Goal: Task Accomplishment & Management: Manage account settings

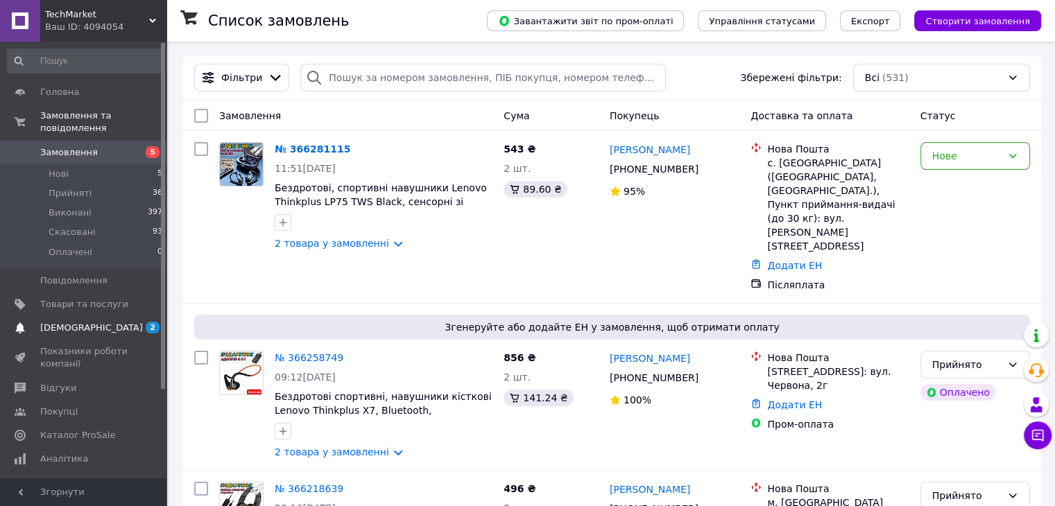
click at [82, 322] on span "[DEMOGRAPHIC_DATA]" at bounding box center [91, 328] width 103 height 12
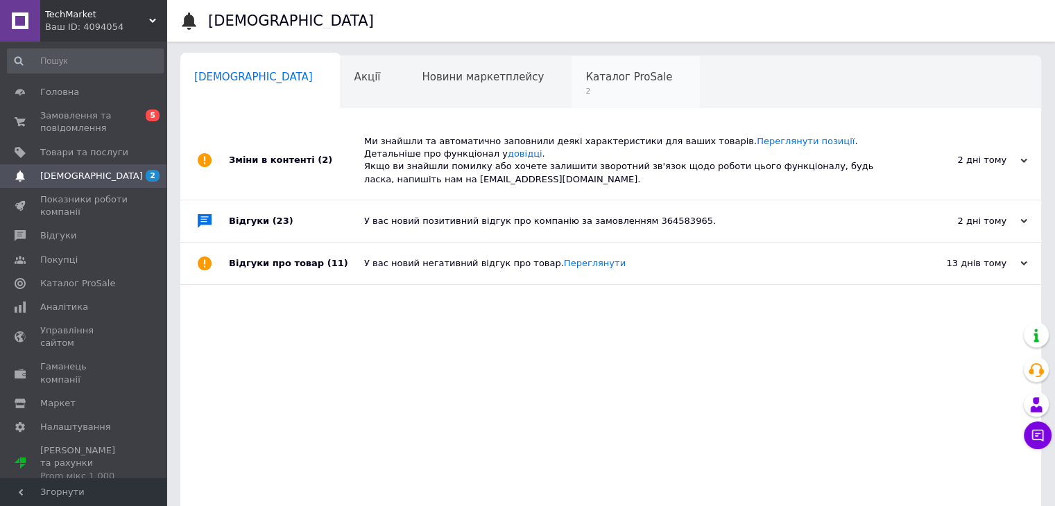
click at [585, 75] on span "Каталог ProSale" at bounding box center [628, 77] width 87 height 12
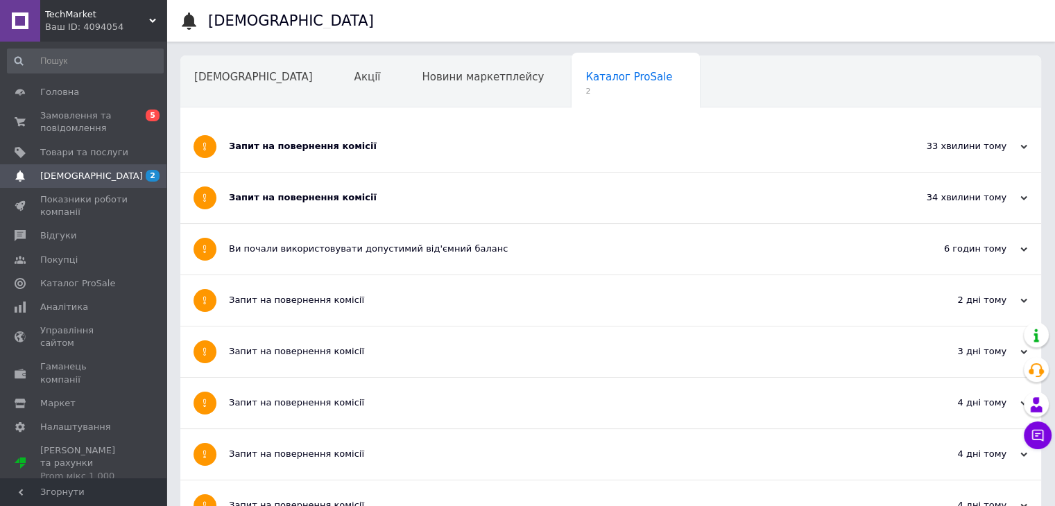
click at [1025, 148] on icon at bounding box center [1023, 147] width 7 height 7
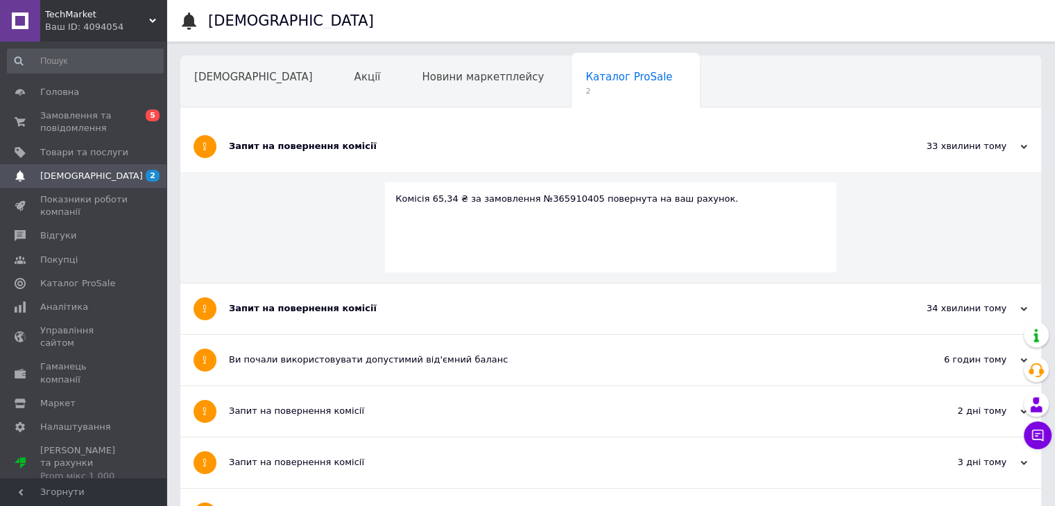
click at [1024, 308] on icon at bounding box center [1023, 309] width 7 height 7
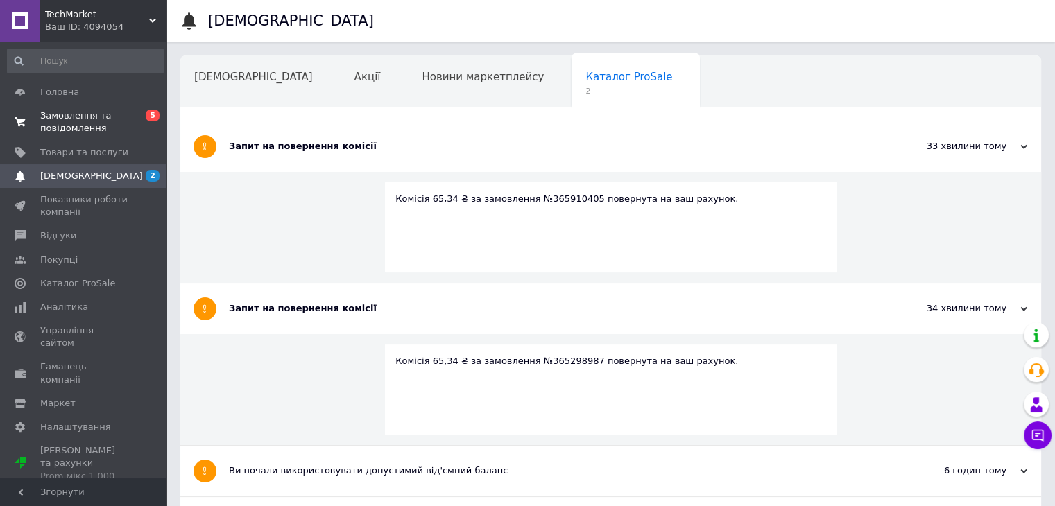
click at [84, 119] on span "Замовлення та повідомлення" at bounding box center [84, 122] width 88 height 25
